Goal: Transaction & Acquisition: Download file/media

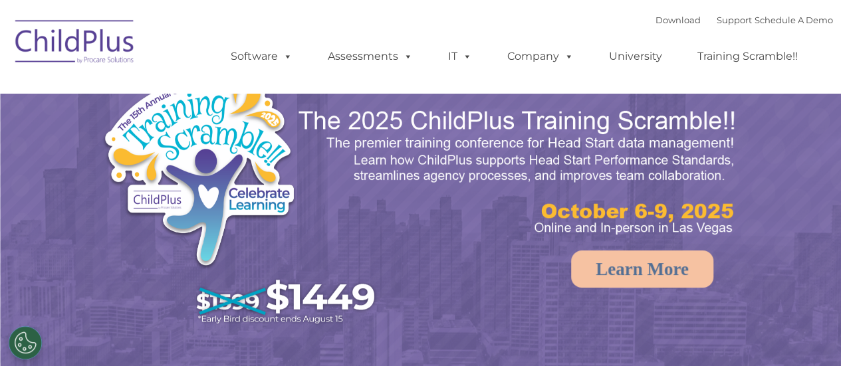
select select "MEDIUM"
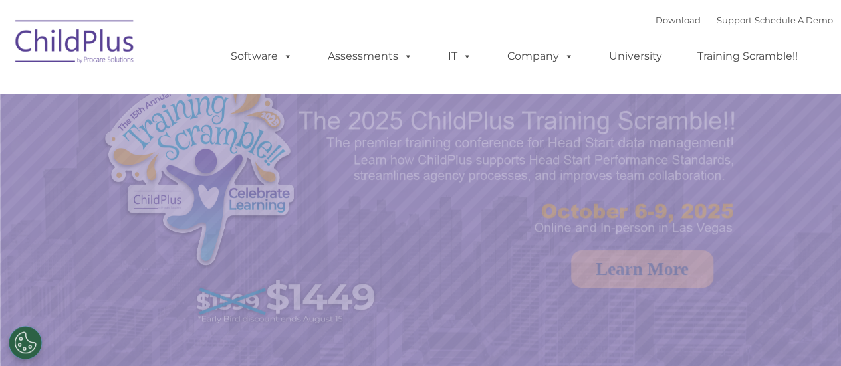
select select "MEDIUM"
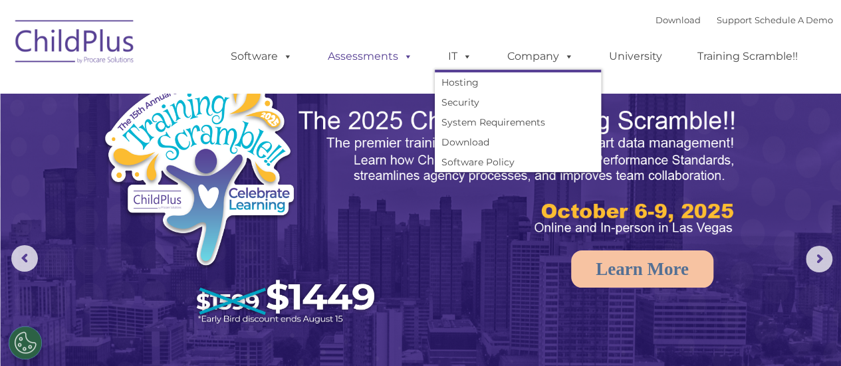
click at [379, 59] on link "Assessments" at bounding box center [370, 56] width 112 height 27
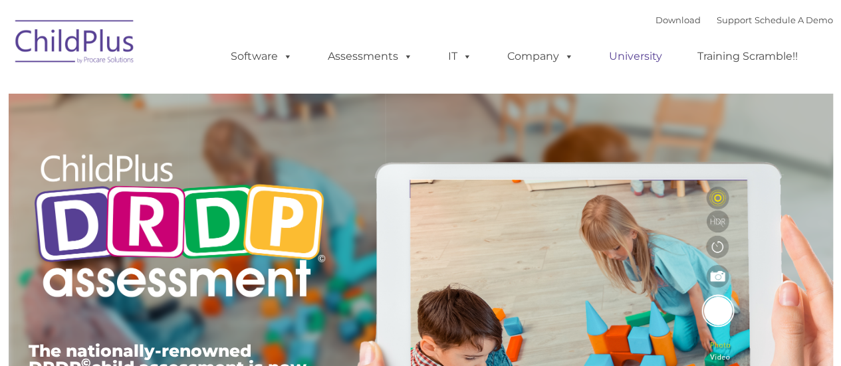
type input ""
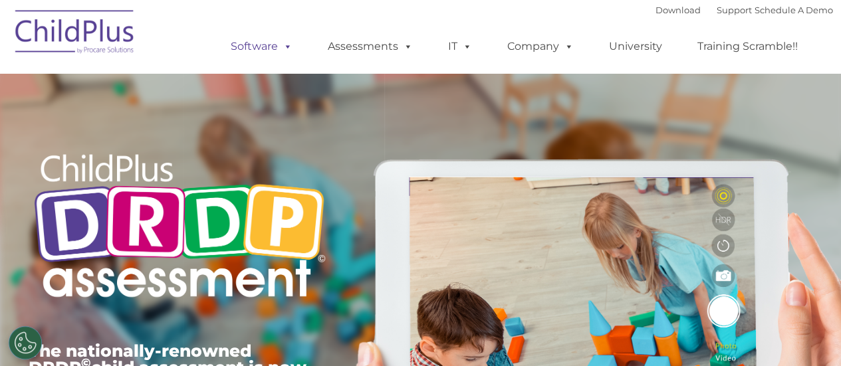
click at [255, 50] on link "Software" at bounding box center [261, 46] width 88 height 27
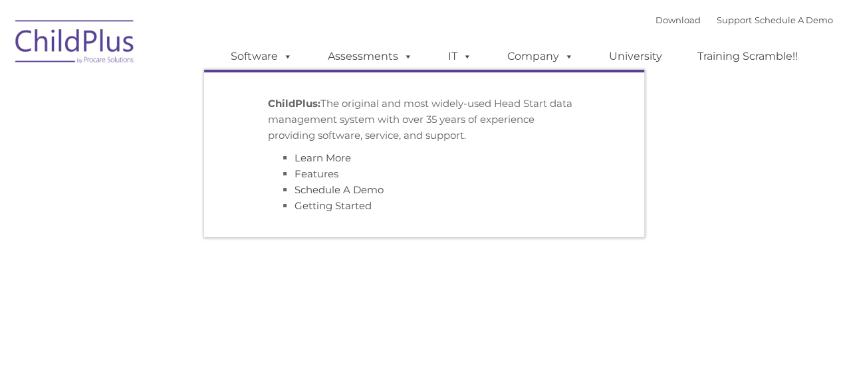
type input ""
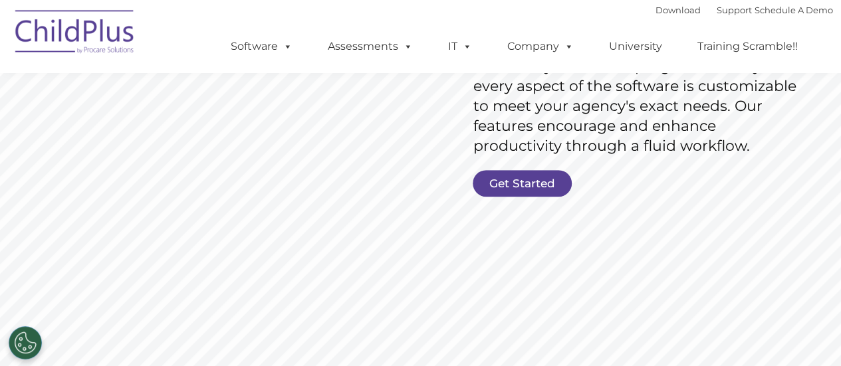
scroll to position [278, 0]
click at [541, 179] on link "Get Started" at bounding box center [522, 183] width 99 height 27
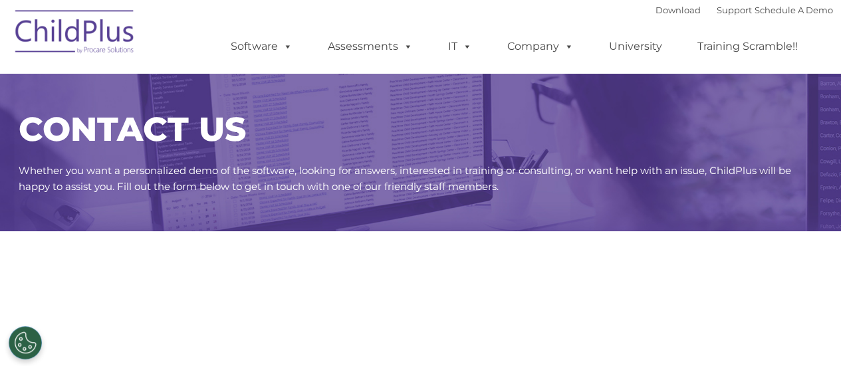
select select "MEDIUM"
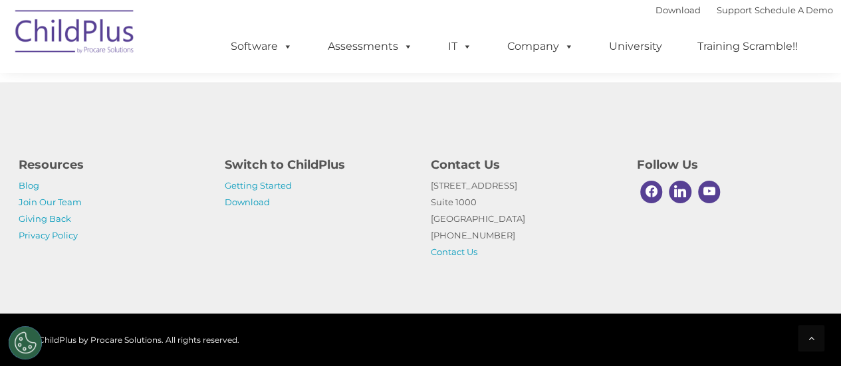
scroll to position [805, 0]
click at [250, 200] on link "Download" at bounding box center [247, 202] width 45 height 11
